Goal: Information Seeking & Learning: Learn about a topic

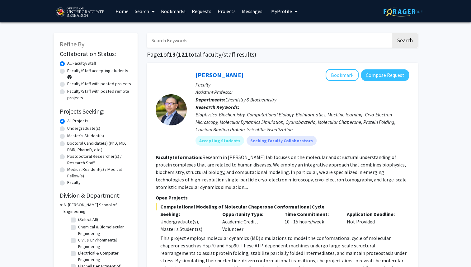
click at [67, 130] on label "Undergraduate(s)" at bounding box center [83, 128] width 33 height 7
click at [67, 129] on input "Undergraduate(s)" at bounding box center [69, 127] width 4 height 4
radio input "true"
click at [67, 73] on label "Faculty/Staff accepting students" at bounding box center [97, 71] width 61 height 7
click at [67, 72] on input "Faculty/Staff accepting students" at bounding box center [69, 70] width 4 height 4
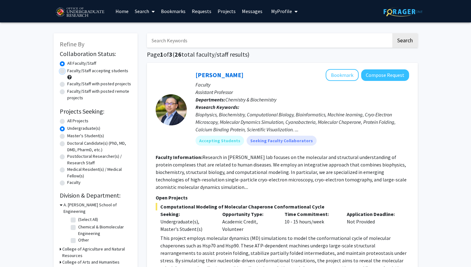
radio input "true"
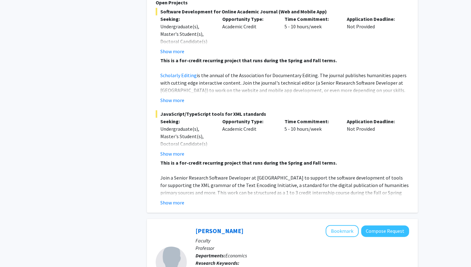
scroll to position [792, 0]
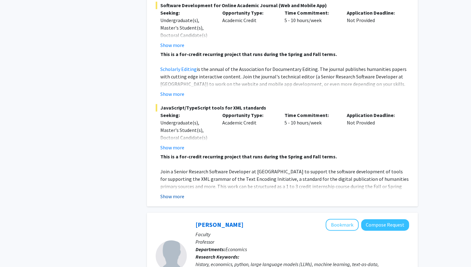
click at [181, 193] on button "Show more" at bounding box center [172, 196] width 24 height 7
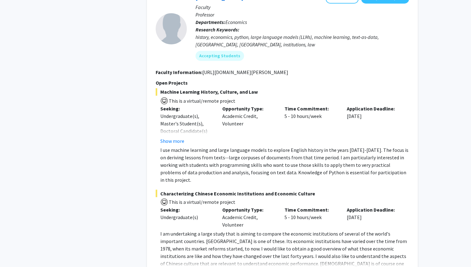
scroll to position [1080, 0]
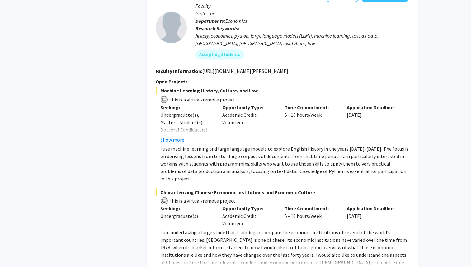
click at [181, 197] on span "This is a virtual/remote project" at bounding box center [201, 200] width 67 height 6
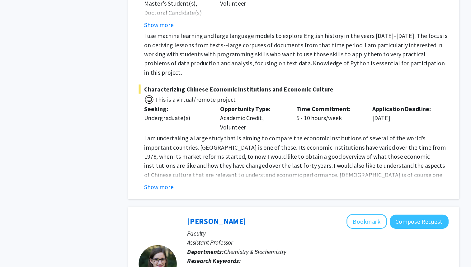
scroll to position [1171, 0]
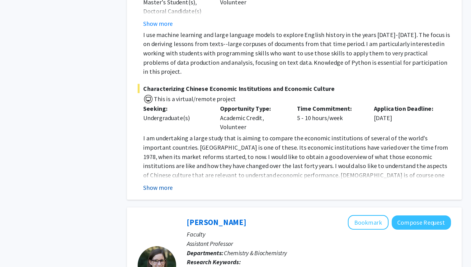
click at [180, 177] on button "Show more" at bounding box center [172, 180] width 24 height 7
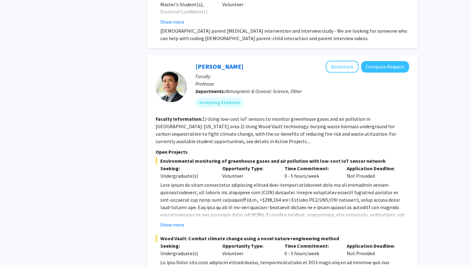
scroll to position [3086, 0]
click at [170, 221] on button "Show more" at bounding box center [172, 224] width 24 height 7
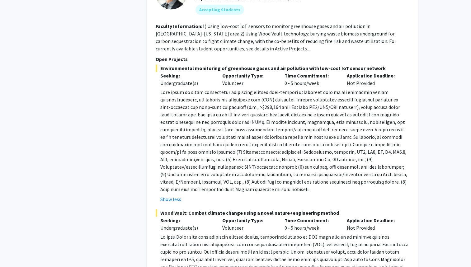
scroll to position [3213, 0]
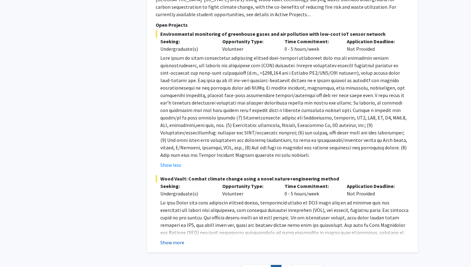
click at [175, 239] on button "Show more" at bounding box center [172, 242] width 24 height 7
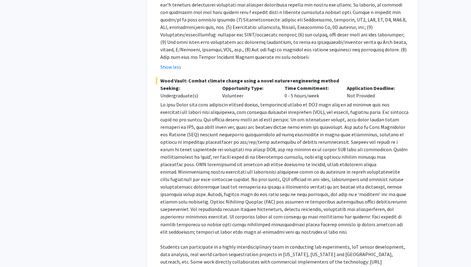
scroll to position [3311, 0]
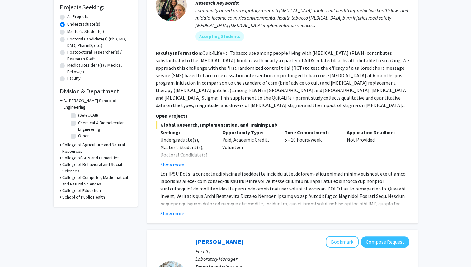
scroll to position [112, 0]
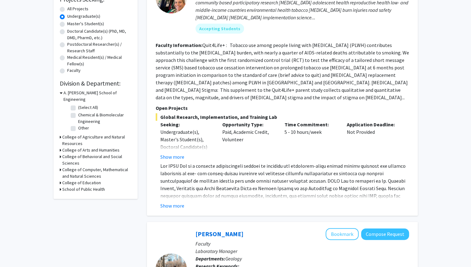
click at [185, 202] on div "Show more" at bounding box center [284, 205] width 249 height 7
click at [176, 202] on button "Show more" at bounding box center [172, 205] width 24 height 7
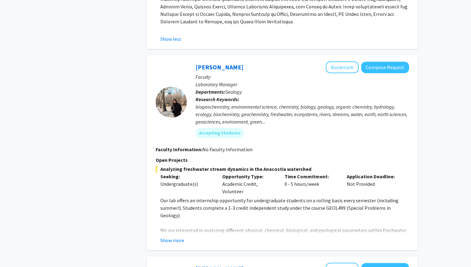
scroll to position [339, 0]
click at [179, 236] on button "Show more" at bounding box center [172, 239] width 24 height 7
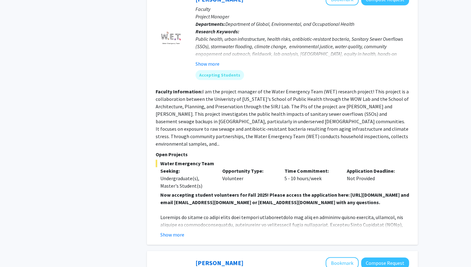
scroll to position [668, 0]
click at [176, 231] on button "Show more" at bounding box center [172, 234] width 24 height 7
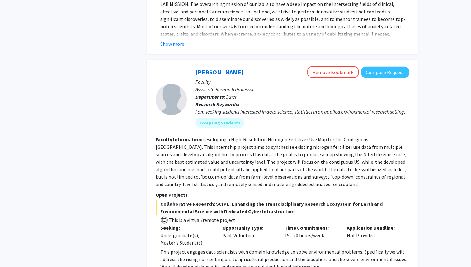
scroll to position [1456, 0]
click at [327, 78] on p "Faculty" at bounding box center [303, 81] width 214 height 7
click at [329, 66] on button "Remove Bookmark" at bounding box center [332, 72] width 51 height 12
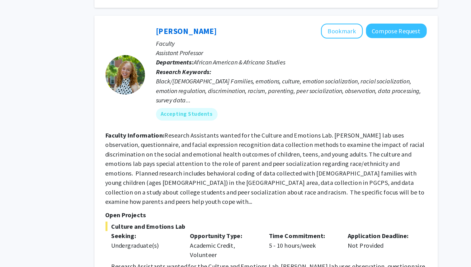
scroll to position [2121, 0]
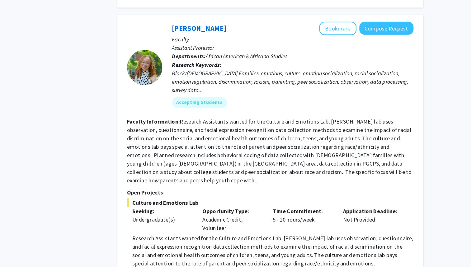
click at [180, 247] on button "Show more" at bounding box center [172, 250] width 24 height 7
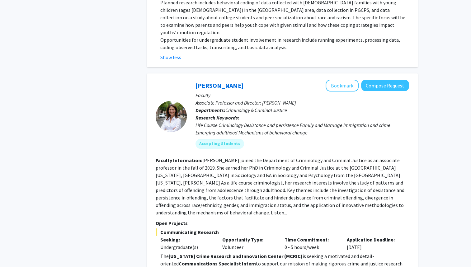
scroll to position [2415, 0]
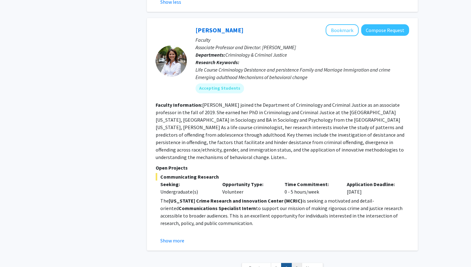
click at [295, 263] on link "3" at bounding box center [296, 268] width 11 height 11
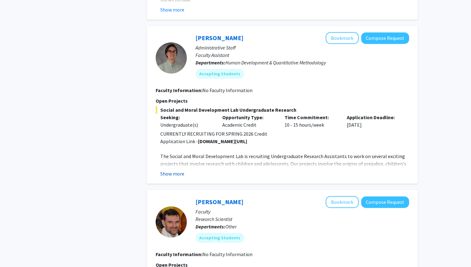
scroll to position [415, 0]
click at [176, 175] on button "Show more" at bounding box center [172, 173] width 24 height 7
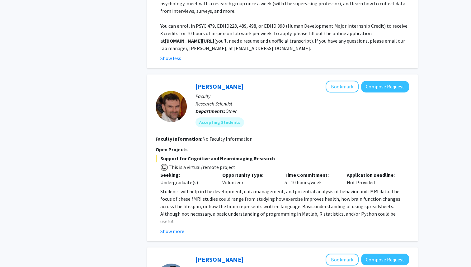
scroll to position [641, 0]
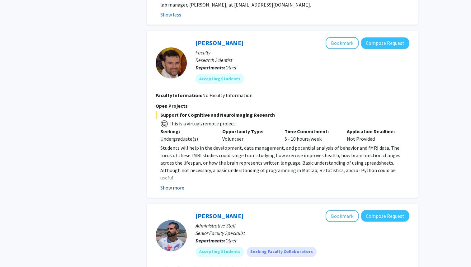
click at [178, 187] on button "Show more" at bounding box center [172, 187] width 24 height 7
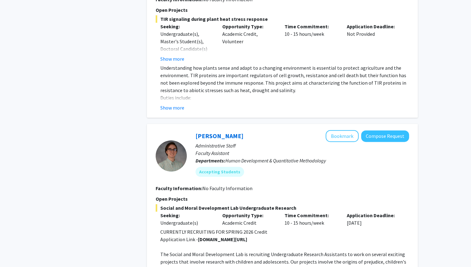
scroll to position [0, 0]
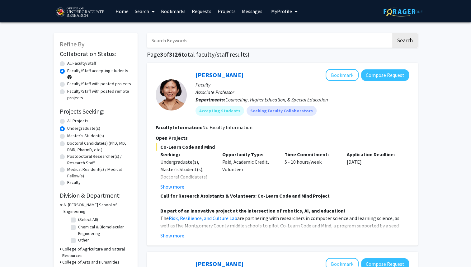
click at [67, 85] on label "Faculty/Staff with posted projects" at bounding box center [99, 84] width 64 height 7
click at [67, 85] on input "Faculty/Staff with posted projects" at bounding box center [69, 83] width 4 height 4
radio input "true"
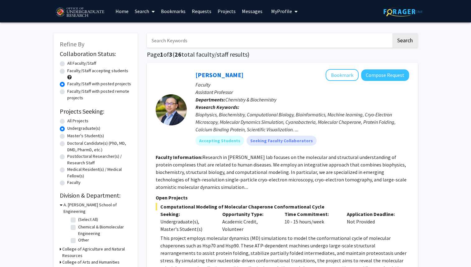
click at [73, 63] on label "All Faculty/Staff" at bounding box center [81, 63] width 29 height 7
click at [71, 63] on input "All Faculty/Staff" at bounding box center [69, 62] width 4 height 4
radio input "true"
click at [218, 12] on link "Projects" at bounding box center [227, 11] width 24 height 22
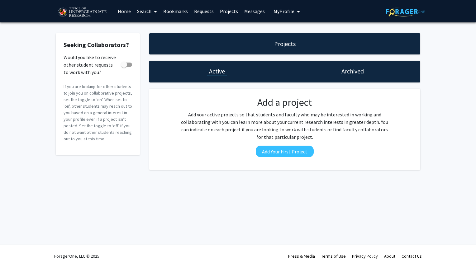
click at [154, 13] on icon at bounding box center [155, 11] width 3 height 5
click at [160, 43] on span "Students" at bounding box center [153, 41] width 38 height 12
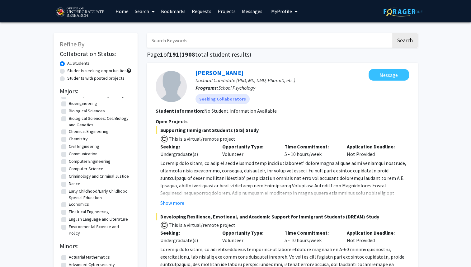
scroll to position [107, 0]
click at [69, 207] on label "Economics" at bounding box center [79, 204] width 20 height 7
click at [69, 205] on input "Economics" at bounding box center [71, 203] width 4 height 4
checkbox input "true"
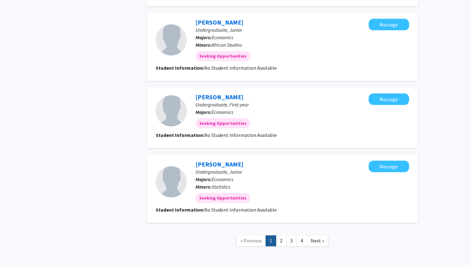
scroll to position [604, 0]
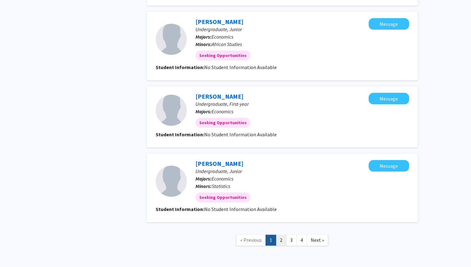
click at [280, 242] on link "2" at bounding box center [281, 240] width 11 height 11
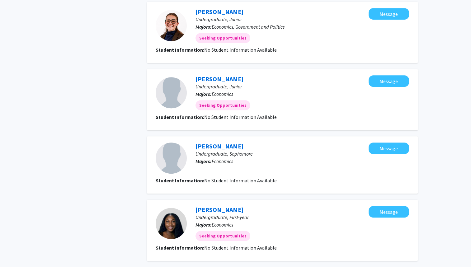
scroll to position [532, 0]
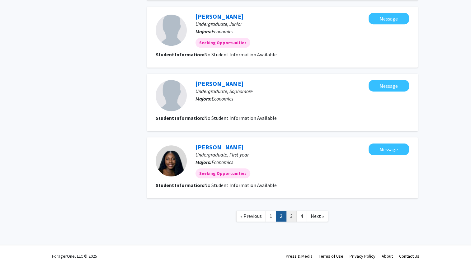
click at [293, 219] on link "3" at bounding box center [291, 216] width 11 height 11
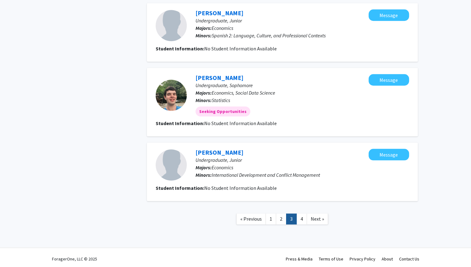
scroll to position [545, 0]
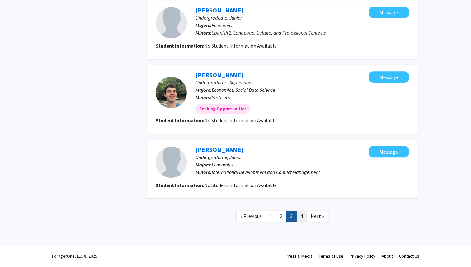
click at [299, 214] on link "4" at bounding box center [301, 216] width 11 height 11
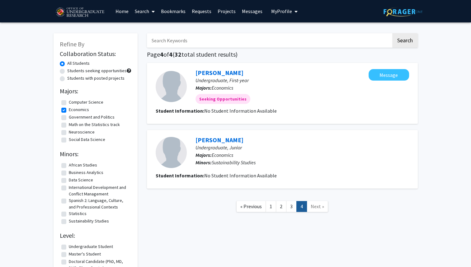
click at [76, 109] on label "Economics" at bounding box center [79, 109] width 20 height 7
click at [73, 109] on input "Economics" at bounding box center [71, 108] width 4 height 4
checkbox input "false"
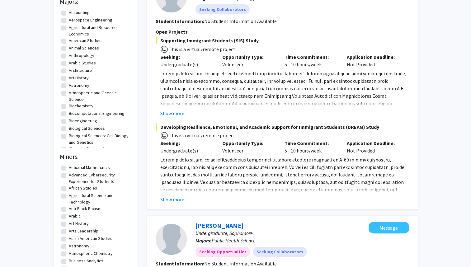
scroll to position [106, 0]
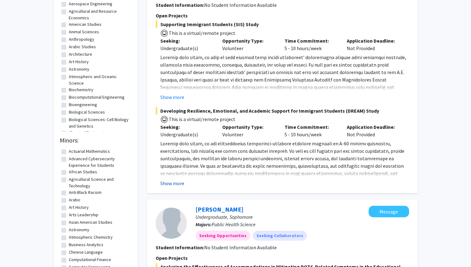
click at [182, 187] on button "Show more" at bounding box center [172, 183] width 24 height 7
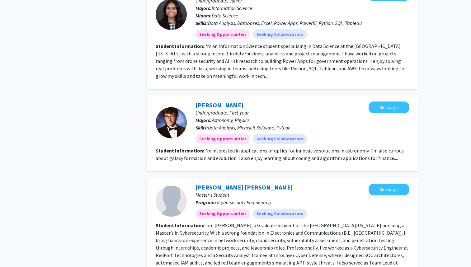
scroll to position [780, 0]
